Goal: Register for event/course

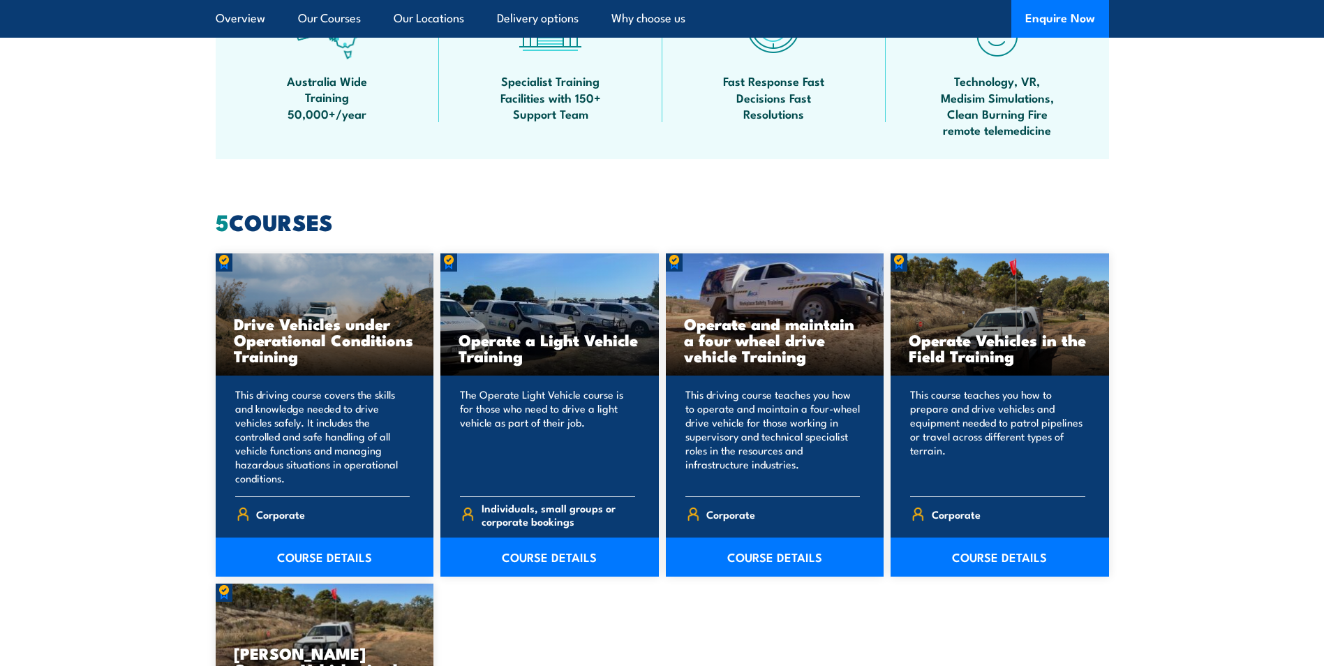
scroll to position [977, 0]
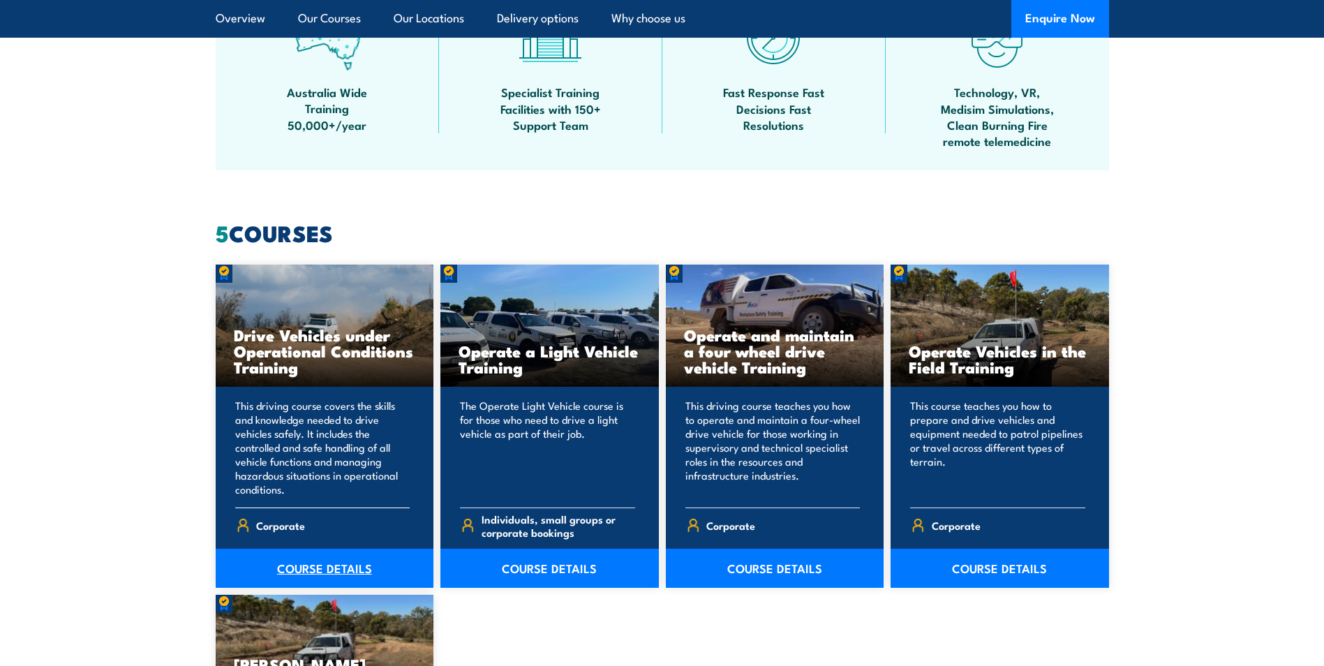
click at [317, 569] on link "COURSE DETAILS" at bounding box center [325, 567] width 218 height 39
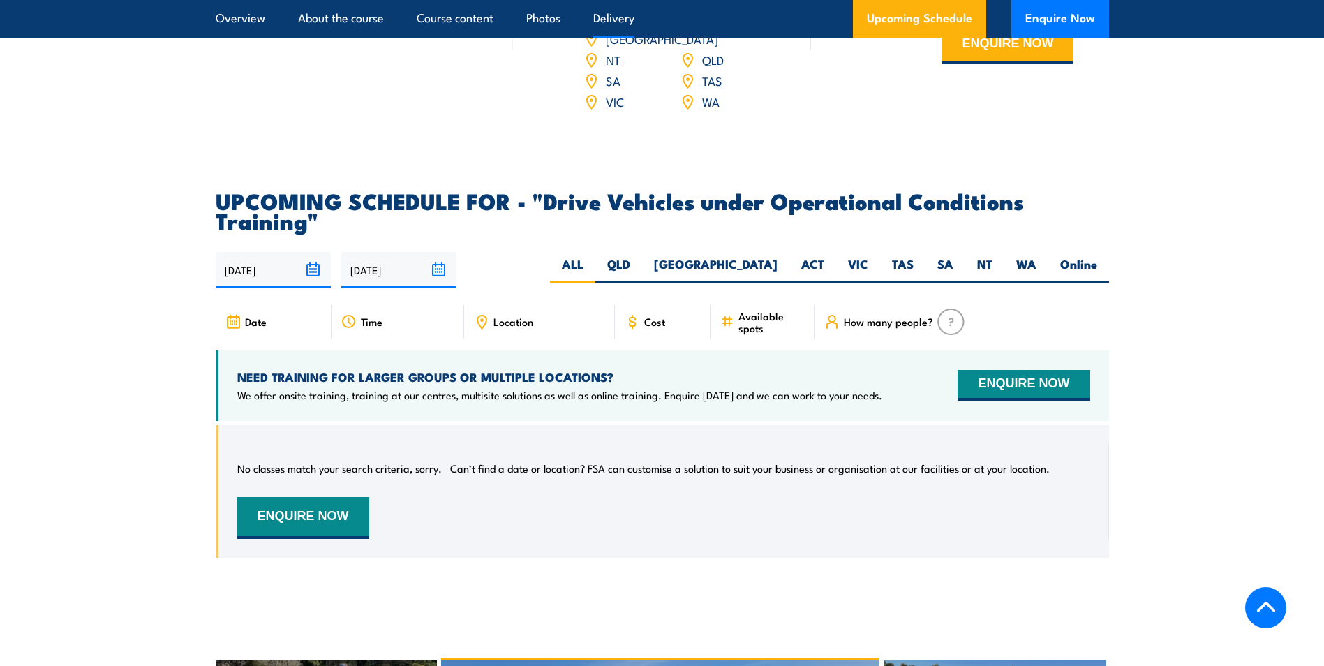
scroll to position [1954, 0]
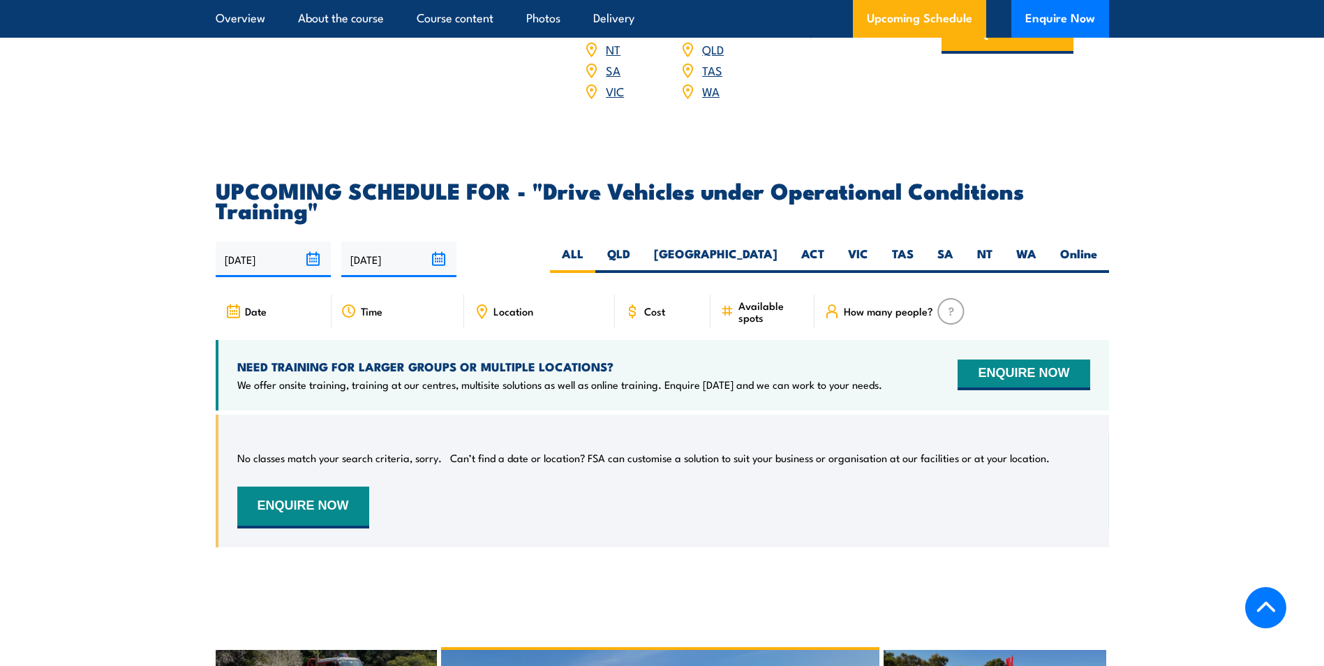
click at [651, 308] on span "Cost" at bounding box center [654, 311] width 21 height 12
click at [989, 246] on label "NT" at bounding box center [984, 259] width 39 height 27
click at [992, 246] on input "NT" at bounding box center [996, 250] width 9 height 9
radio input "true"
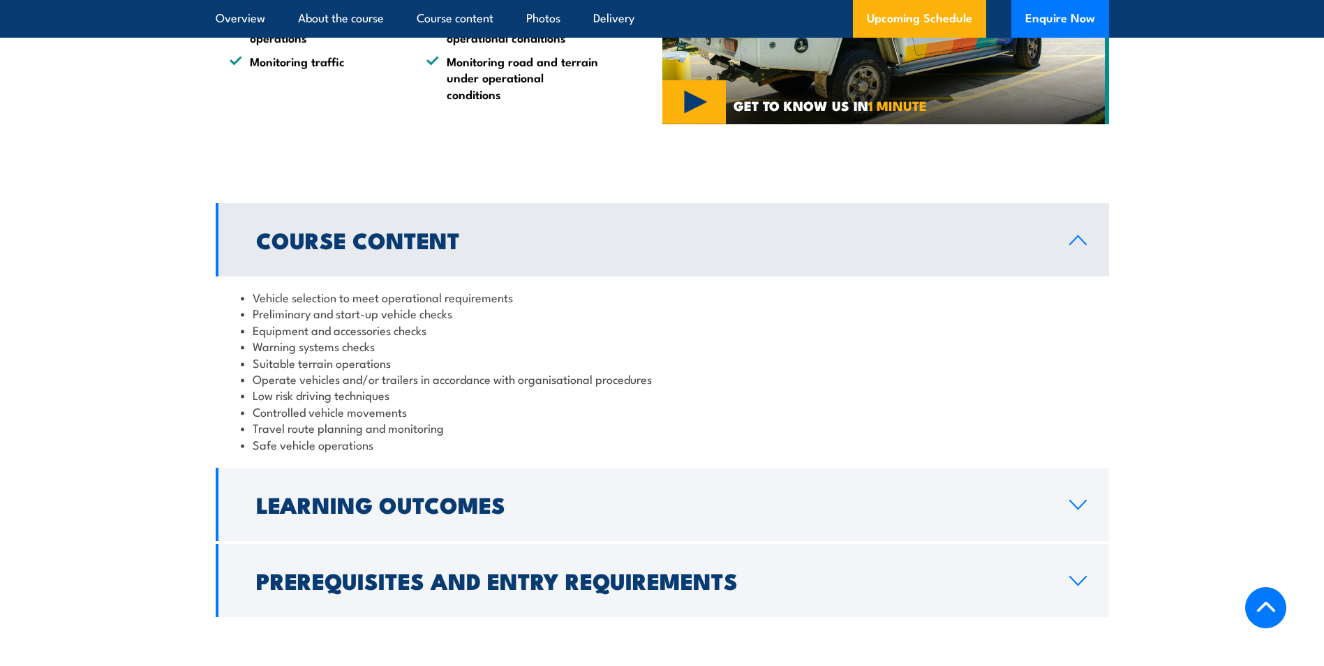
scroll to position [977, 0]
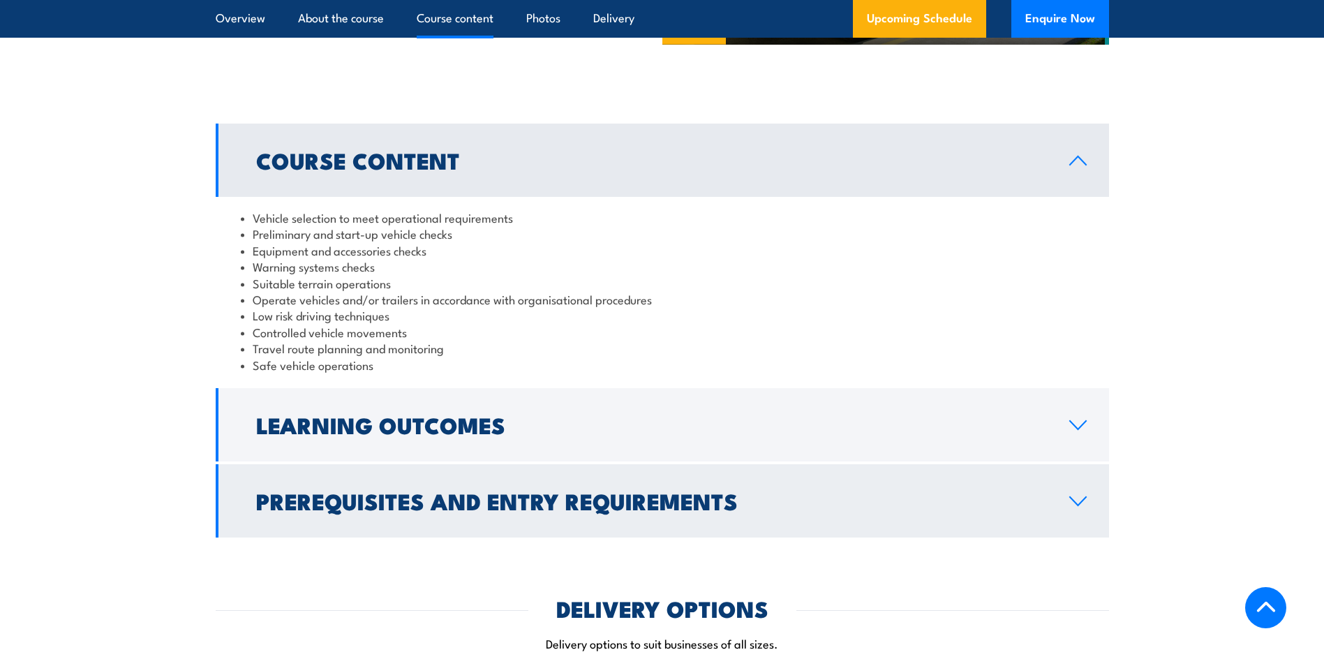
click at [1081, 507] on icon at bounding box center [1077, 500] width 19 height 11
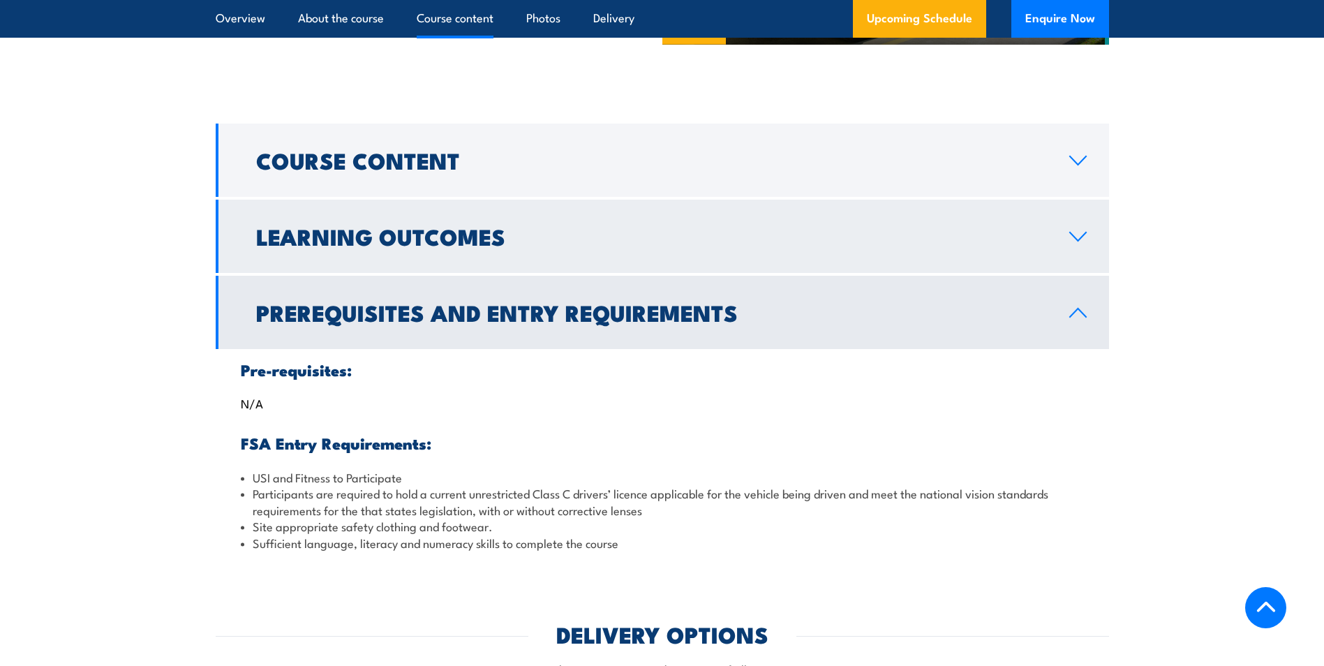
click at [495, 241] on h2 "Learning Outcomes" at bounding box center [651, 236] width 791 height 20
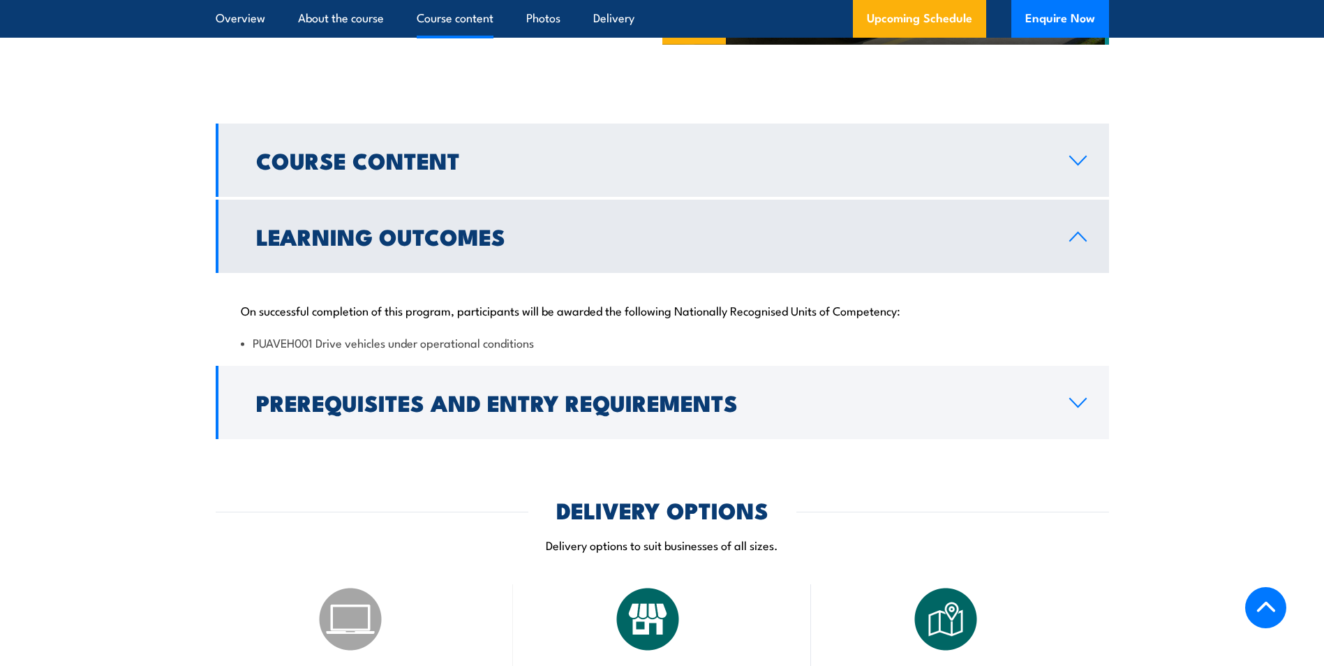
click at [1083, 184] on link "Course Content" at bounding box center [662, 160] width 893 height 73
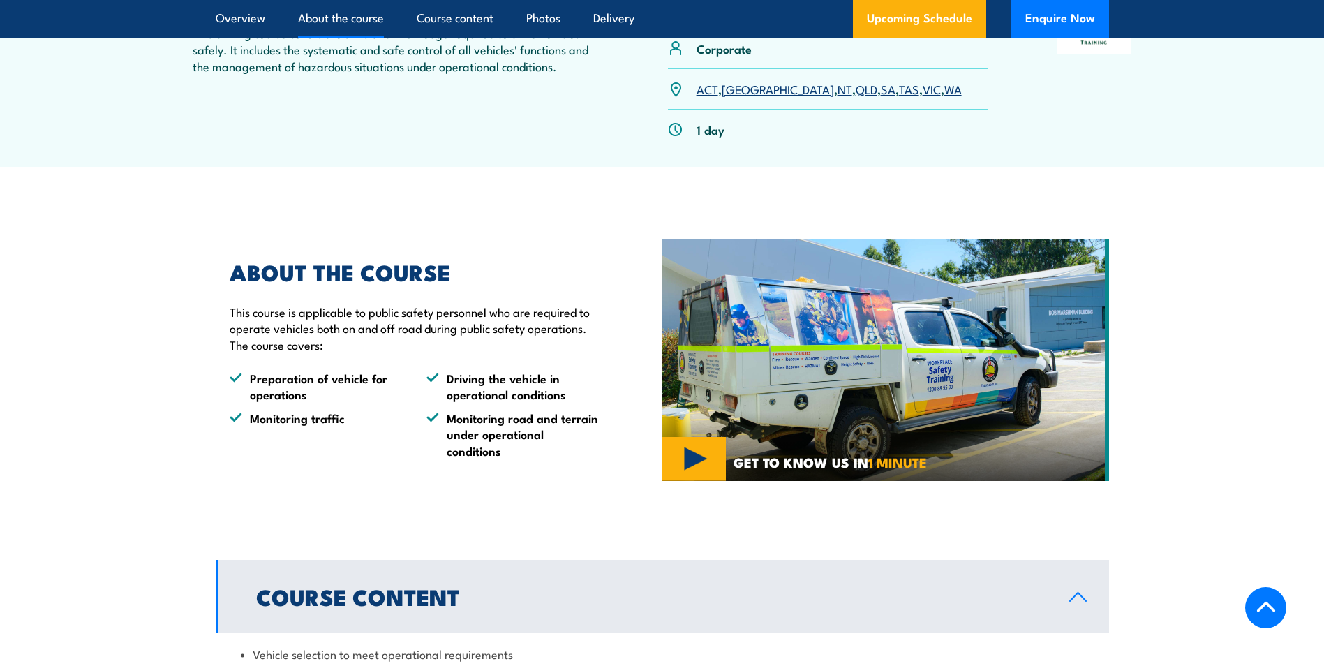
scroll to position [419, 0]
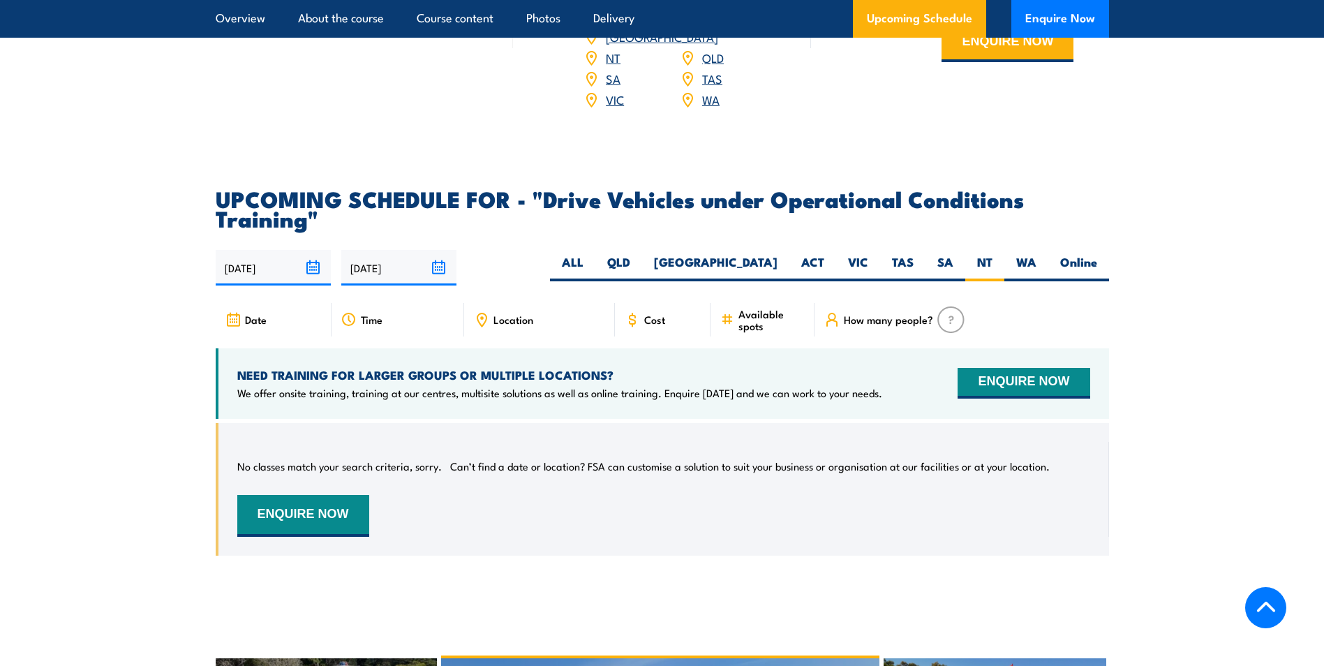
scroll to position [1954, 0]
